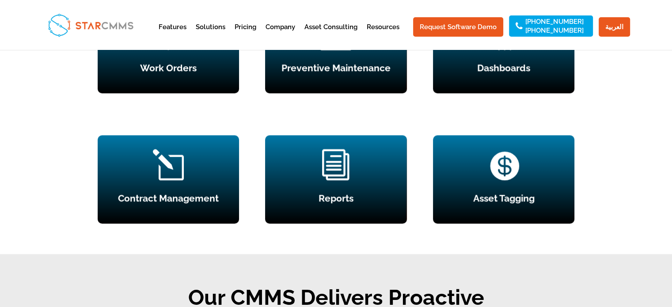
scroll to position [839, 0]
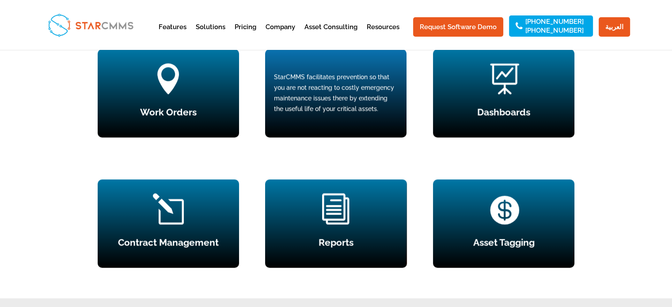
click at [352, 106] on div "StarCMMS facilitates prevention so that you are not reacting to costly emergenc…" at bounding box center [336, 93] width 124 height 42
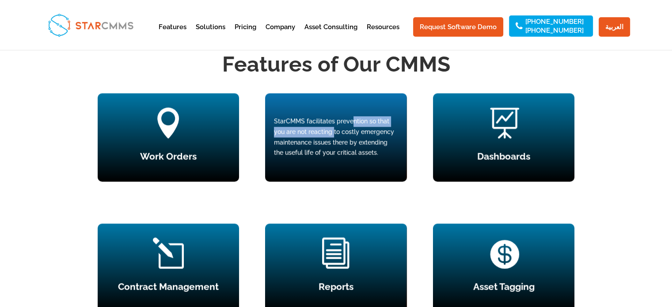
drag, startPoint x: 347, startPoint y: 125, endPoint x: 327, endPoint y: 131, distance: 21.1
click at [327, 131] on div "StarCMMS facilitates prevention so that you are not reacting to costly emergenc…" at bounding box center [336, 137] width 124 height 42
click at [320, 168] on div "StarCMMS facilitates prevention so that you are not reacting to costly emergenc…" at bounding box center [335, 137] width 141 height 88
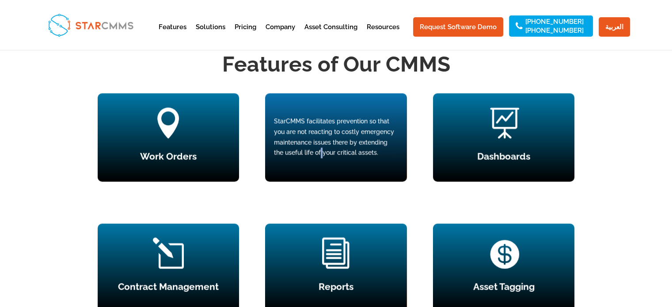
click at [320, 168] on div "StarCMMS facilitates prevention so that you are not reacting to costly emergenc…" at bounding box center [335, 137] width 141 height 88
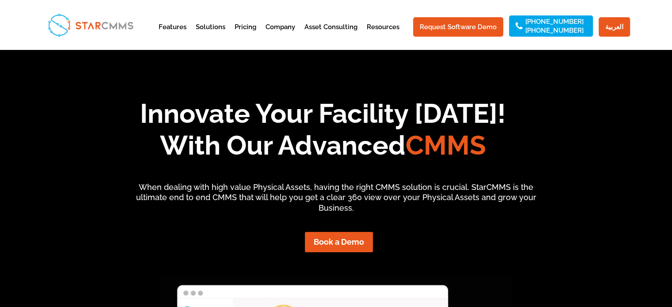
scroll to position [0, 0]
click at [442, 2] on div at bounding box center [335, 25] width 587 height 50
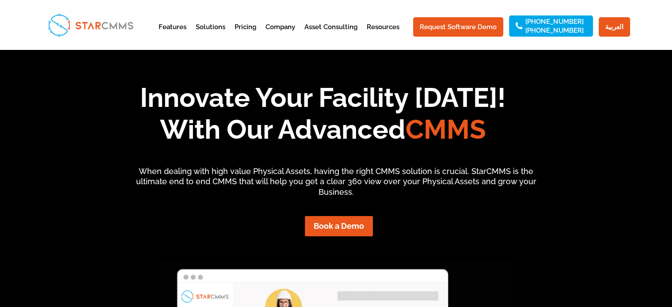
scroll to position [18, 0]
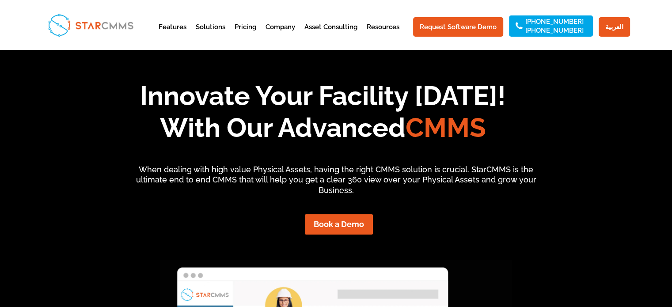
click at [450, 43] on div at bounding box center [335, 25] width 587 height 50
click at [241, 7] on div at bounding box center [335, 25] width 587 height 50
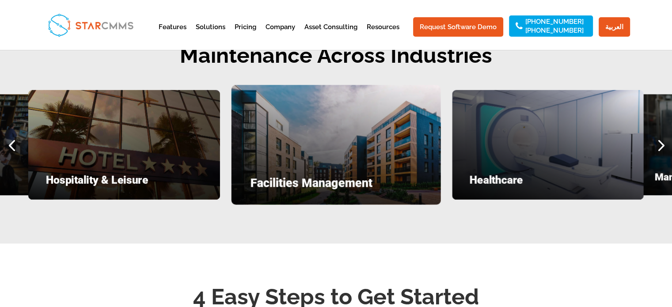
scroll to position [1166, 0]
